Goal: Task Accomplishment & Management: Manage account settings

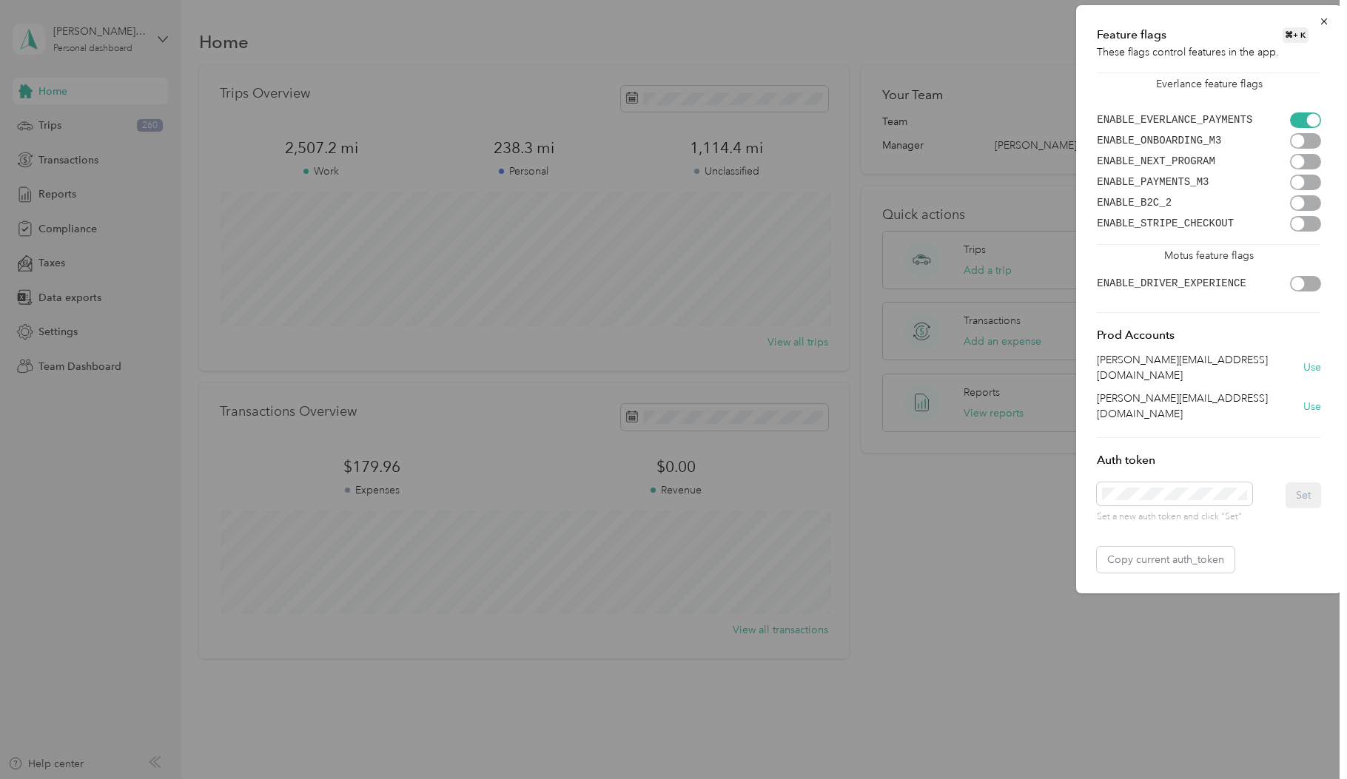
scroll to position [0, 39]
click at [1313, 482] on button "Set" at bounding box center [1303, 495] width 36 height 26
